Goal: Communication & Community: Ask a question

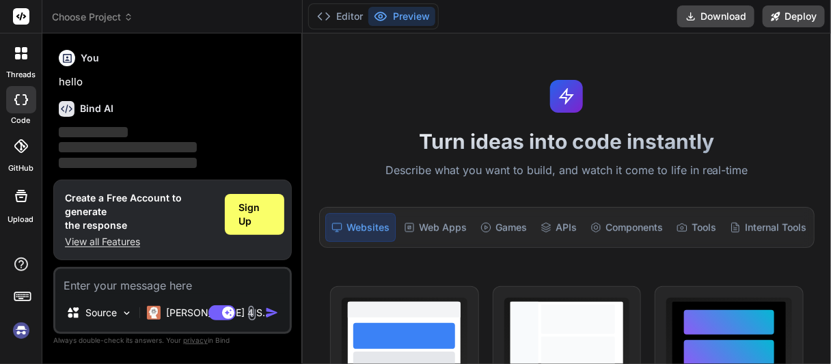
scroll to position [105, 0]
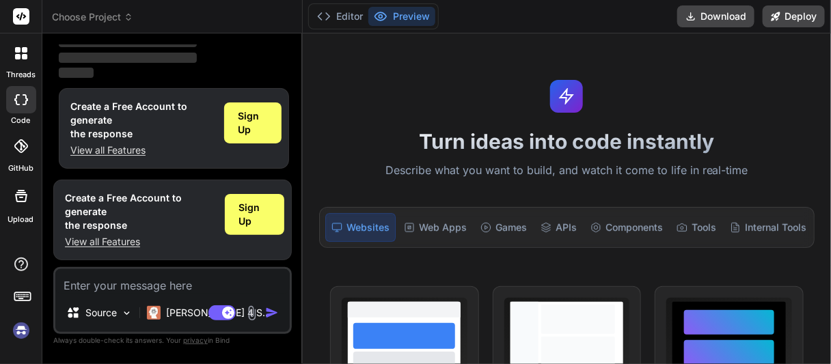
click at [25, 65] on div at bounding box center [21, 53] width 29 height 29
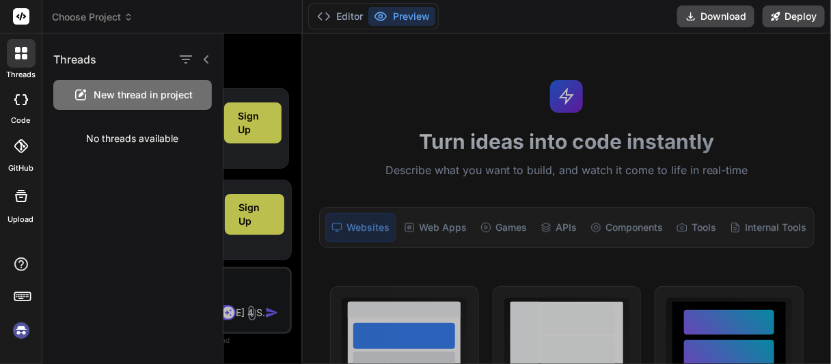
click at [107, 92] on span "New thread in project" at bounding box center [143, 95] width 99 height 14
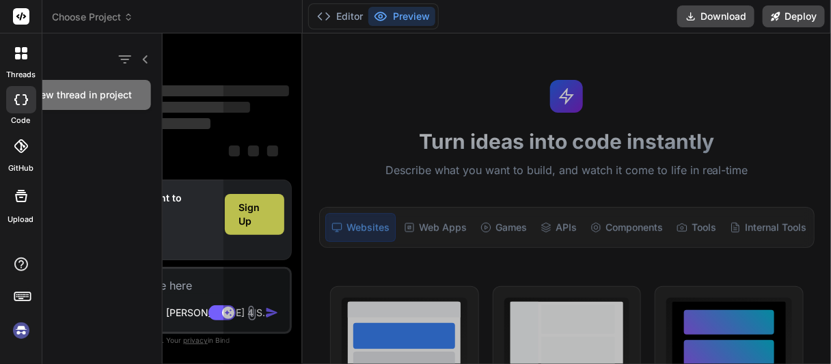
scroll to position [53, 0]
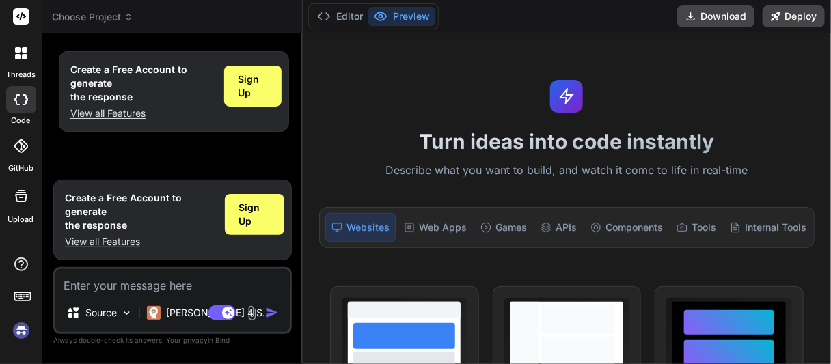
type textarea "x"
click at [105, 115] on p "View all Features" at bounding box center [141, 114] width 143 height 14
